Goal: Task Accomplishment & Management: Complete application form

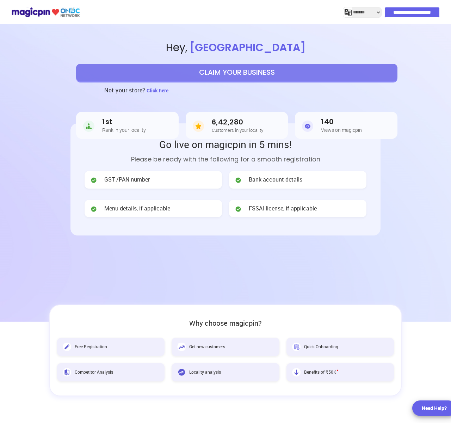
select select "*******"
